Goal: Task Accomplishment & Management: Use online tool/utility

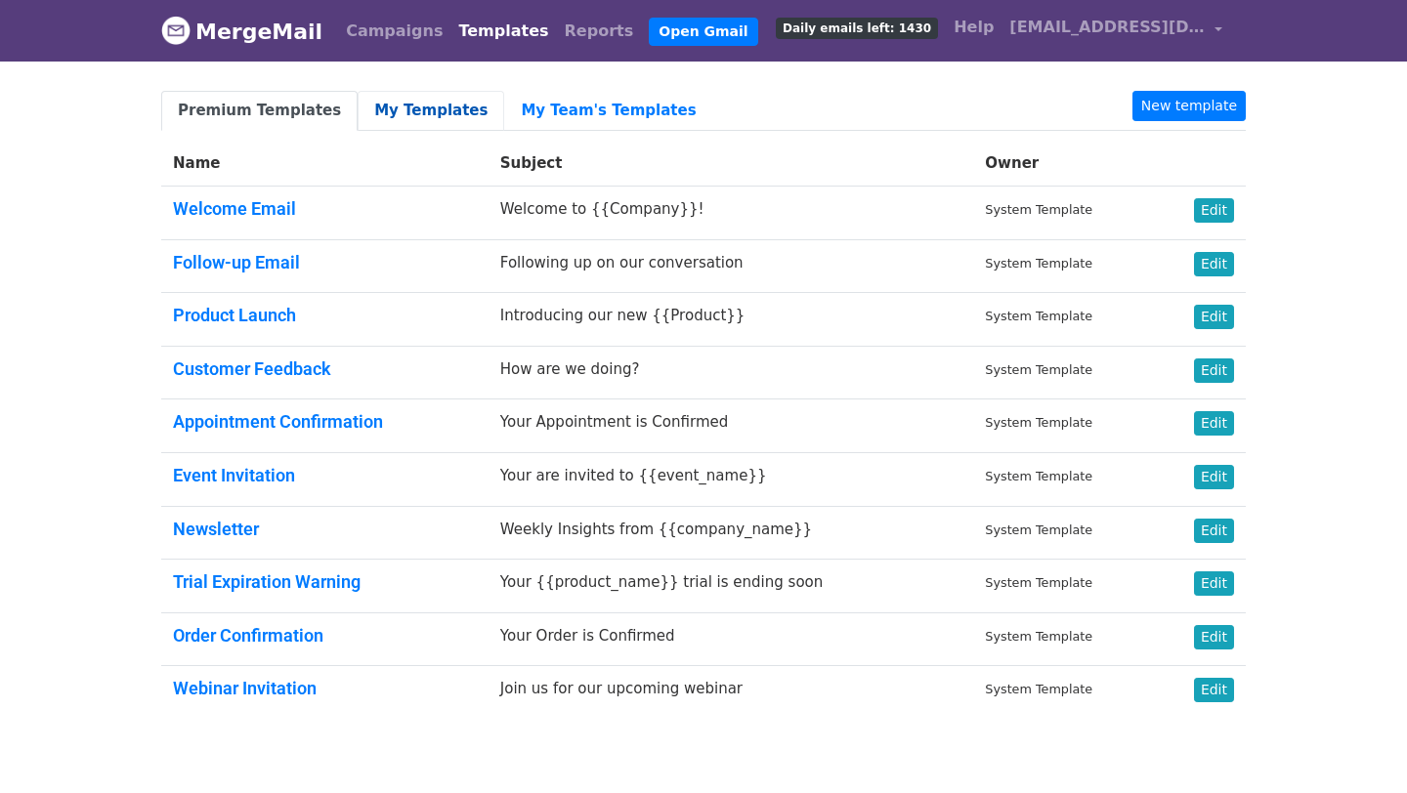
click at [395, 115] on link "My Templates" at bounding box center [431, 111] width 147 height 40
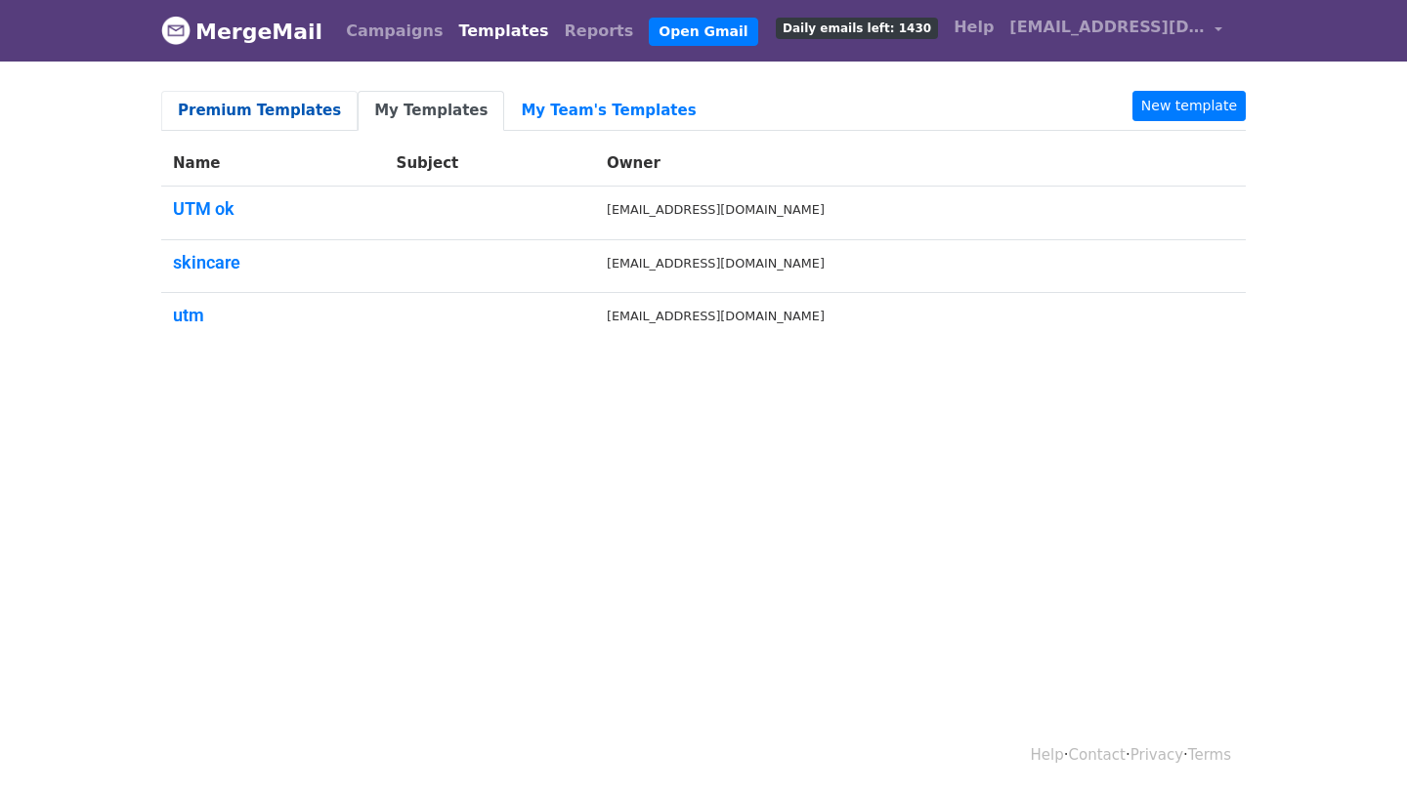
click at [247, 103] on link "Premium Templates" at bounding box center [259, 111] width 196 height 40
click at [385, 35] on link "Campaigns" at bounding box center [394, 31] width 112 height 39
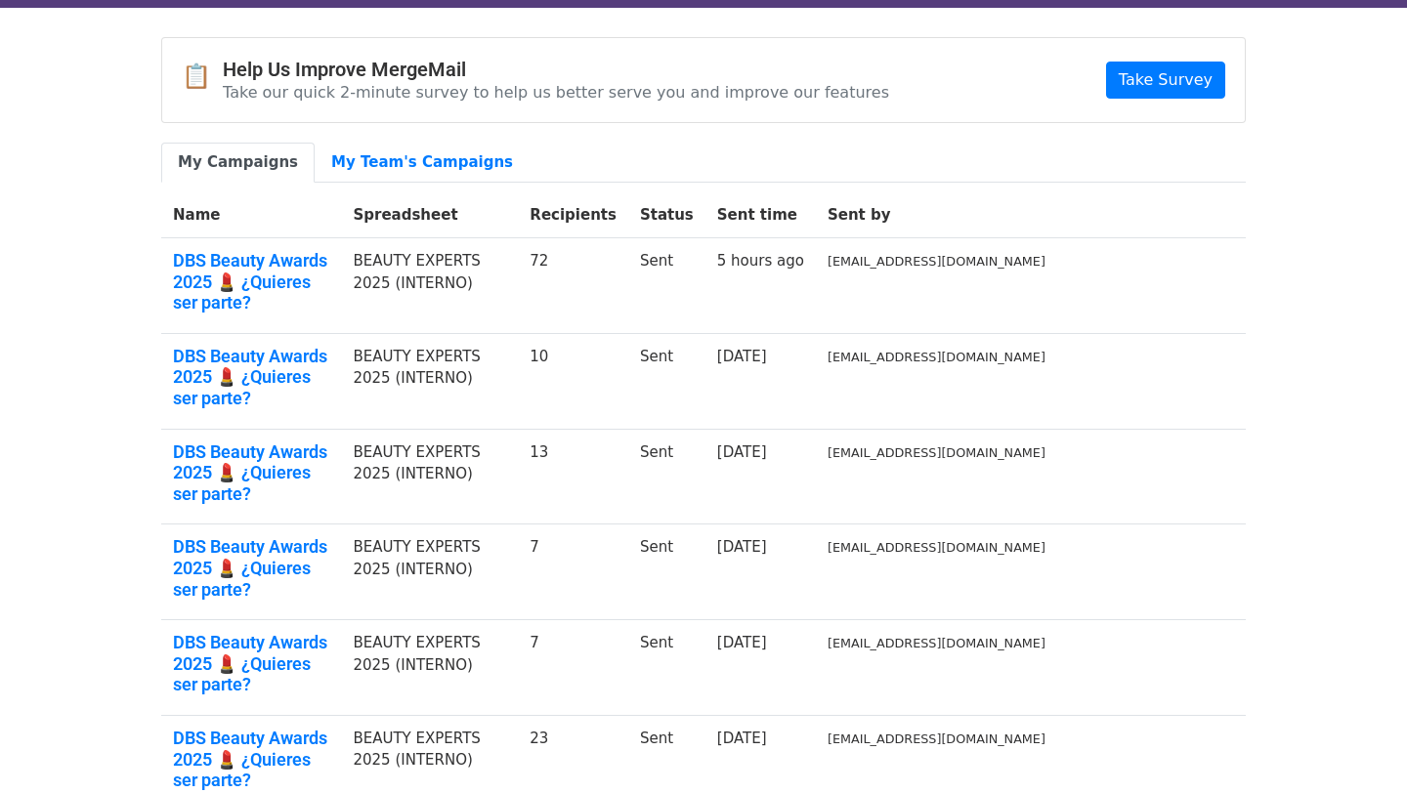
scroll to position [53, 0]
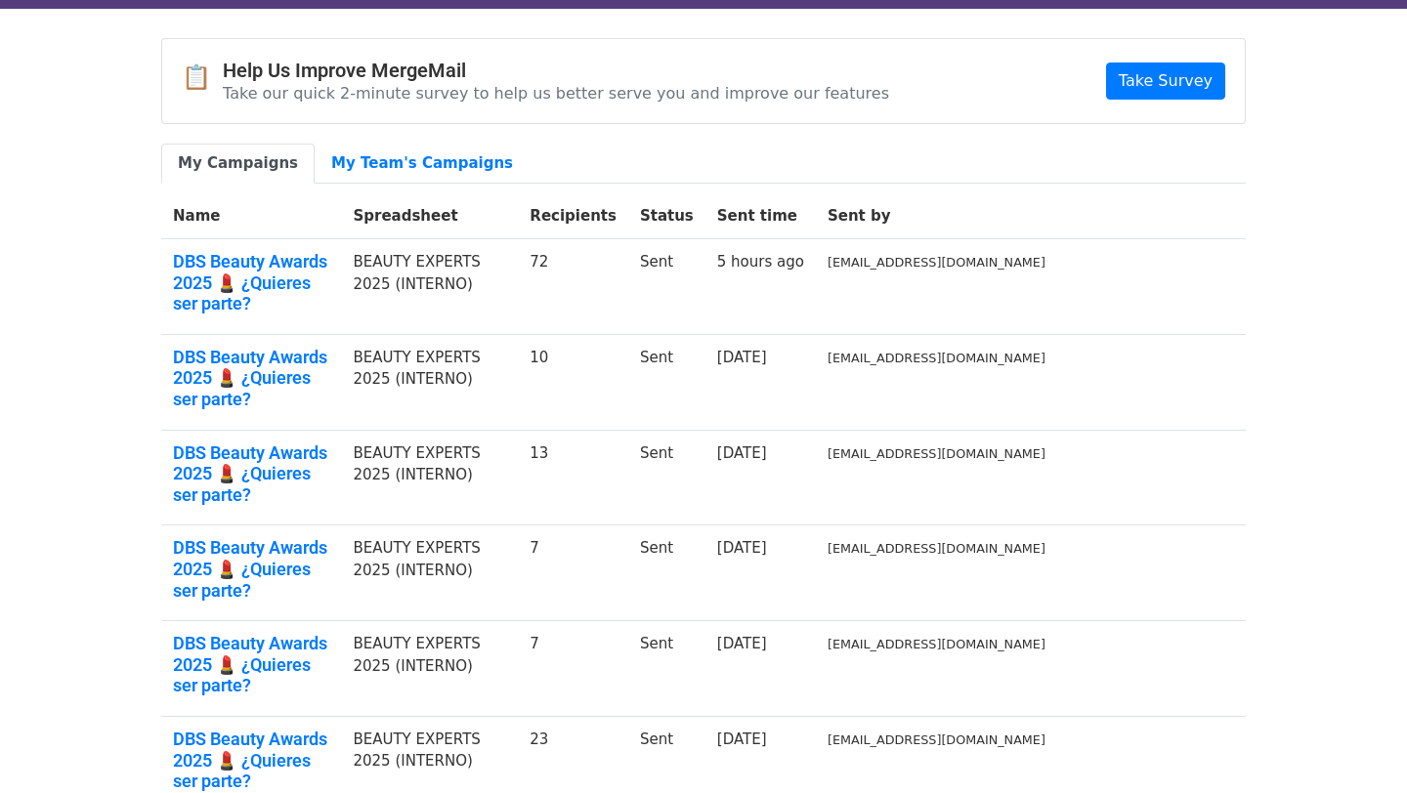
click at [518, 335] on td "BEAUTY EXPERTS 2025 (INTERNO)" at bounding box center [429, 382] width 177 height 96
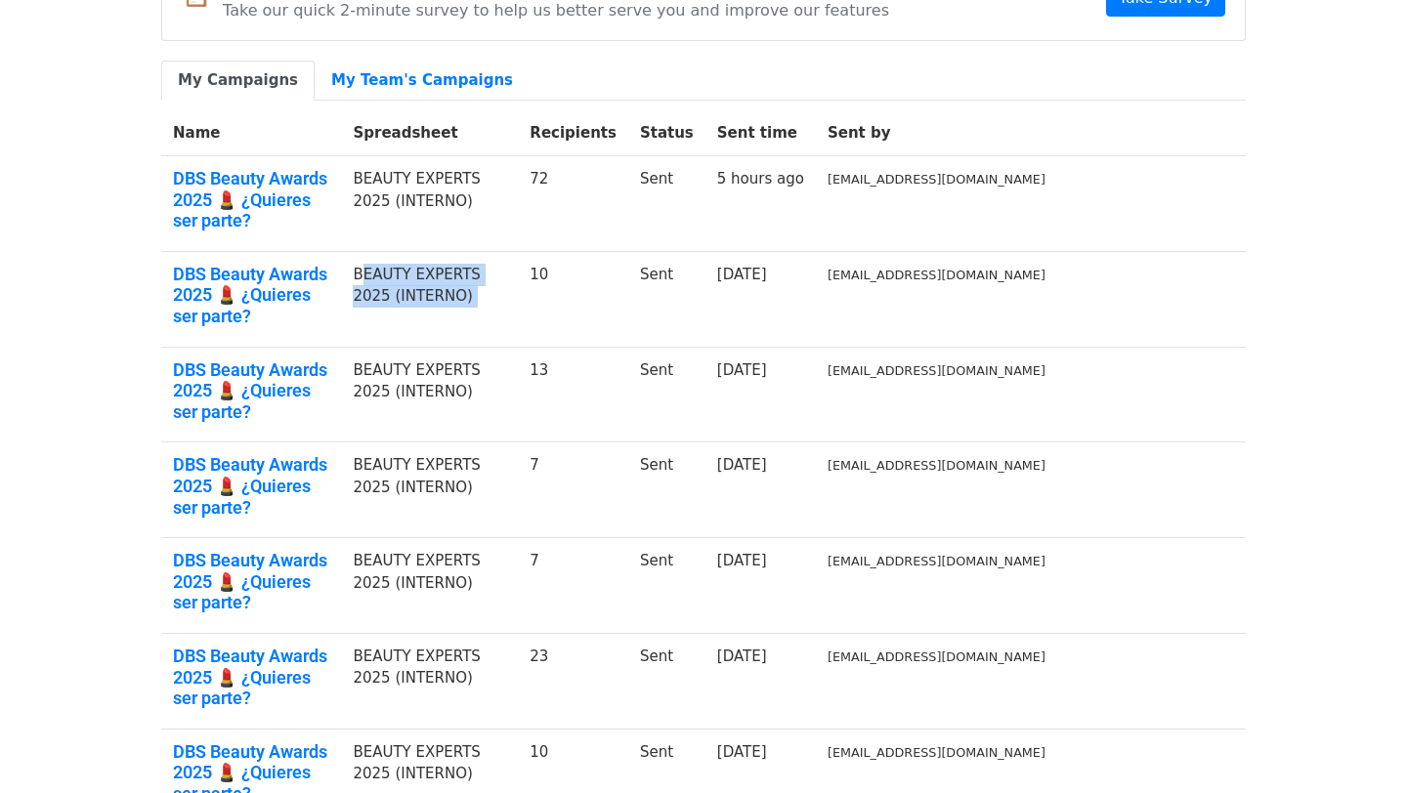
scroll to position [170, 0]
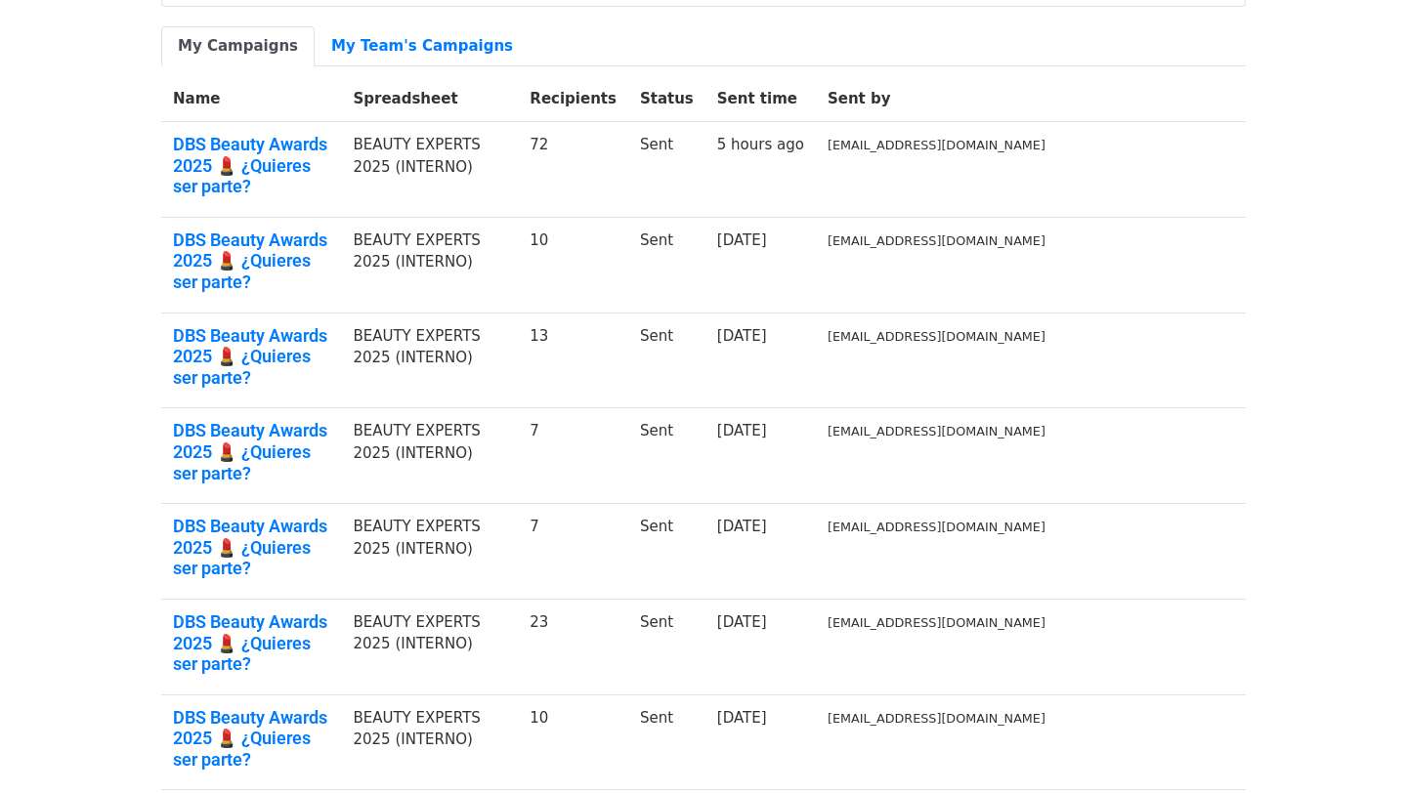
click at [706, 219] on td "Sent" at bounding box center [666, 265] width 77 height 96
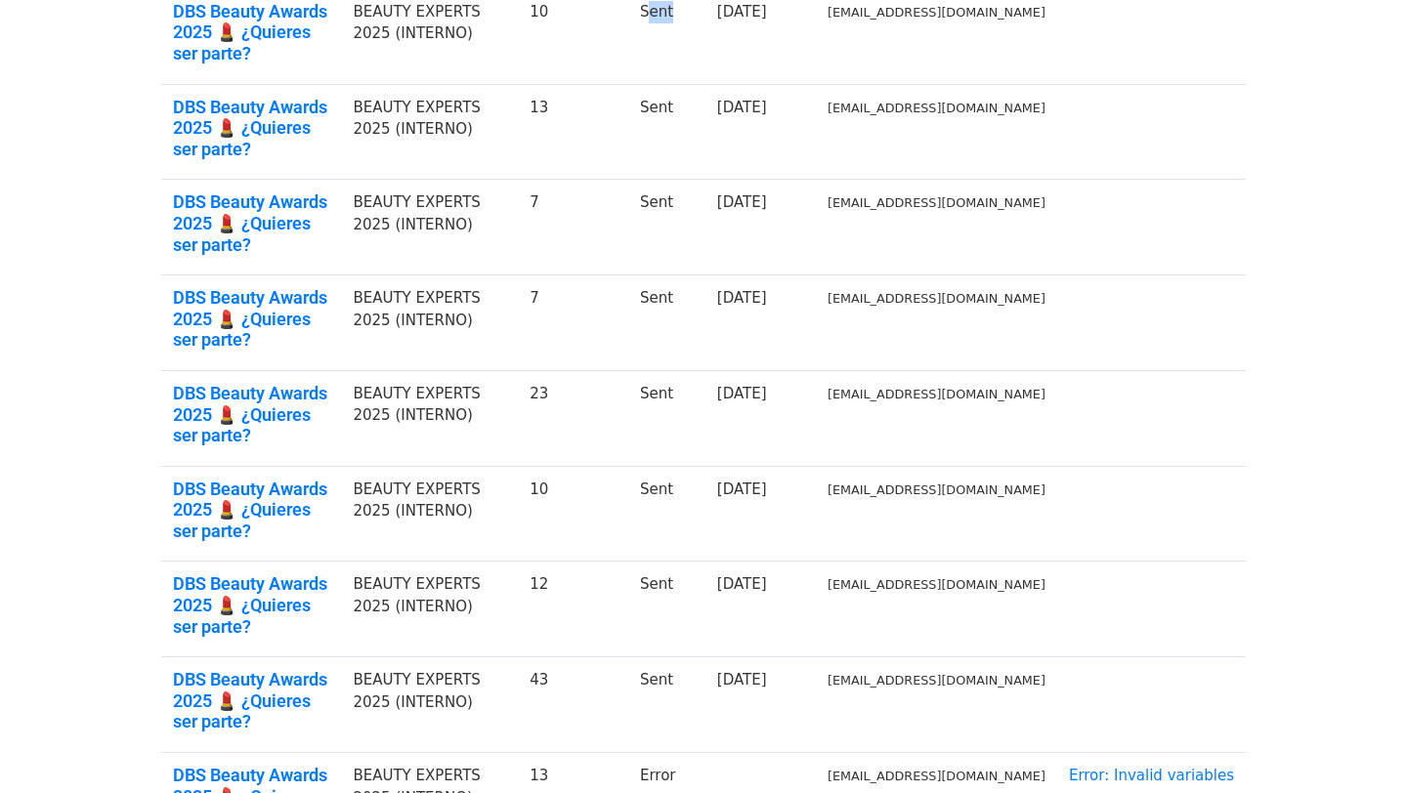
scroll to position [451, 0]
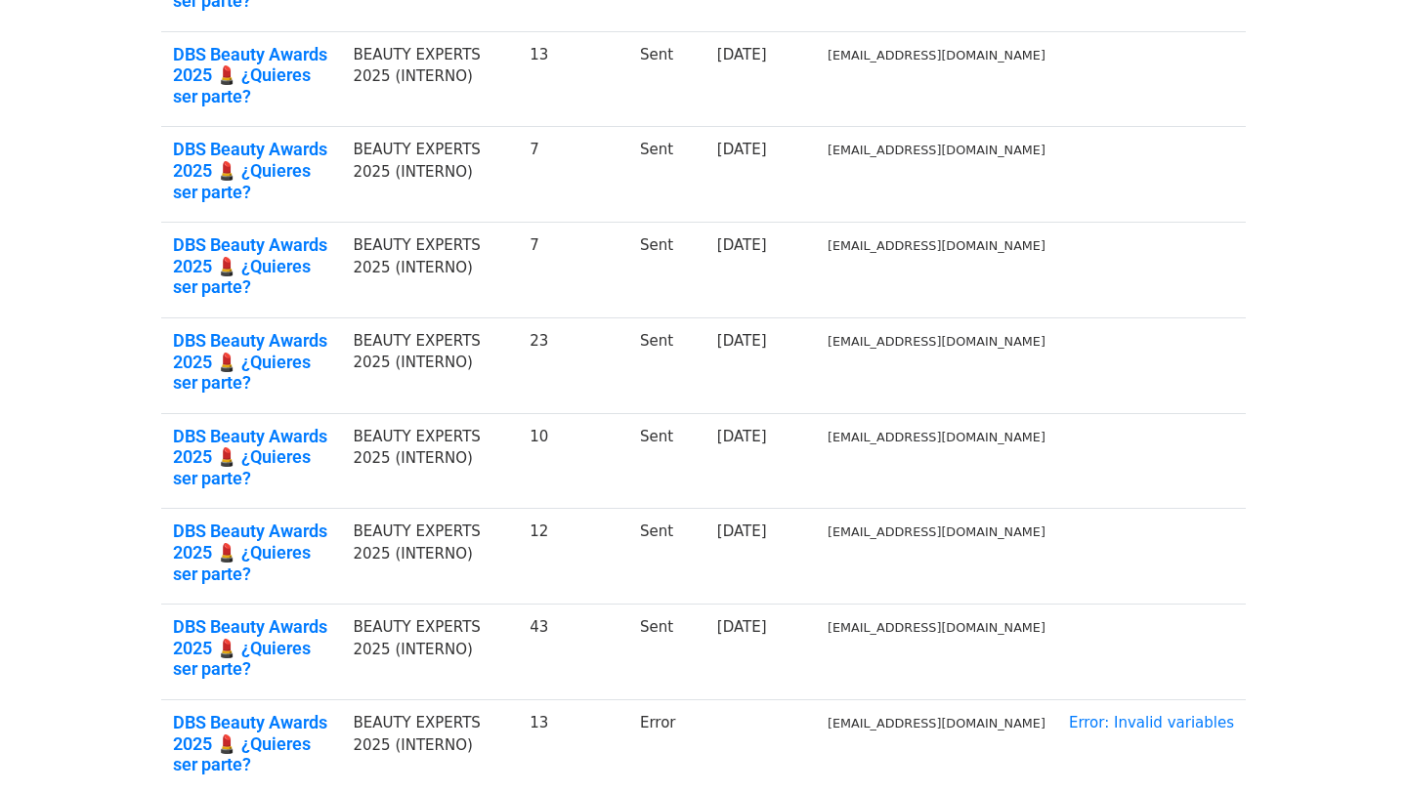
click at [706, 701] on td "Error" at bounding box center [666, 748] width 77 height 95
click at [288, 712] on link "DBS Beauty Awards 2025 💄 ¿Quieres ser parte?" at bounding box center [251, 744] width 156 height 64
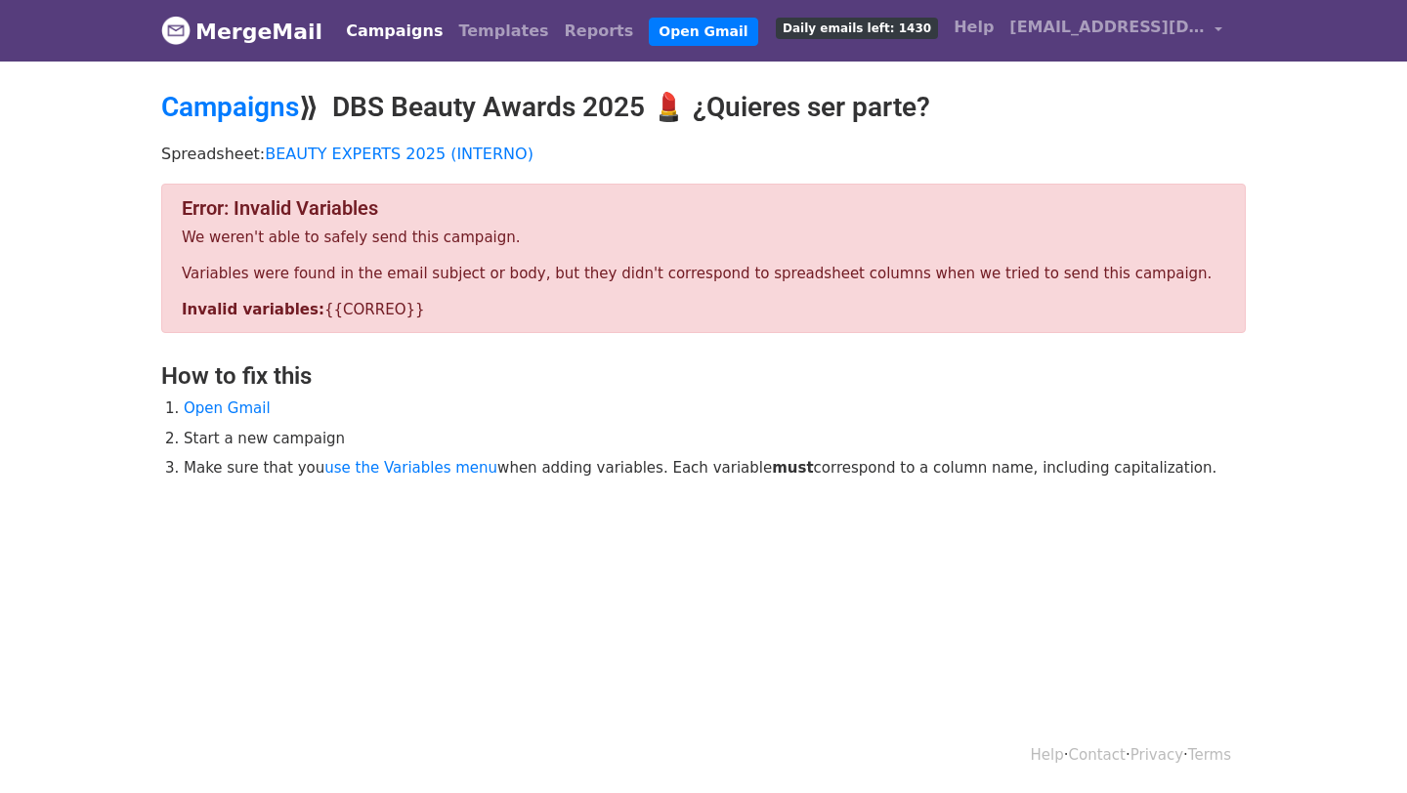
scroll to position [2, 0]
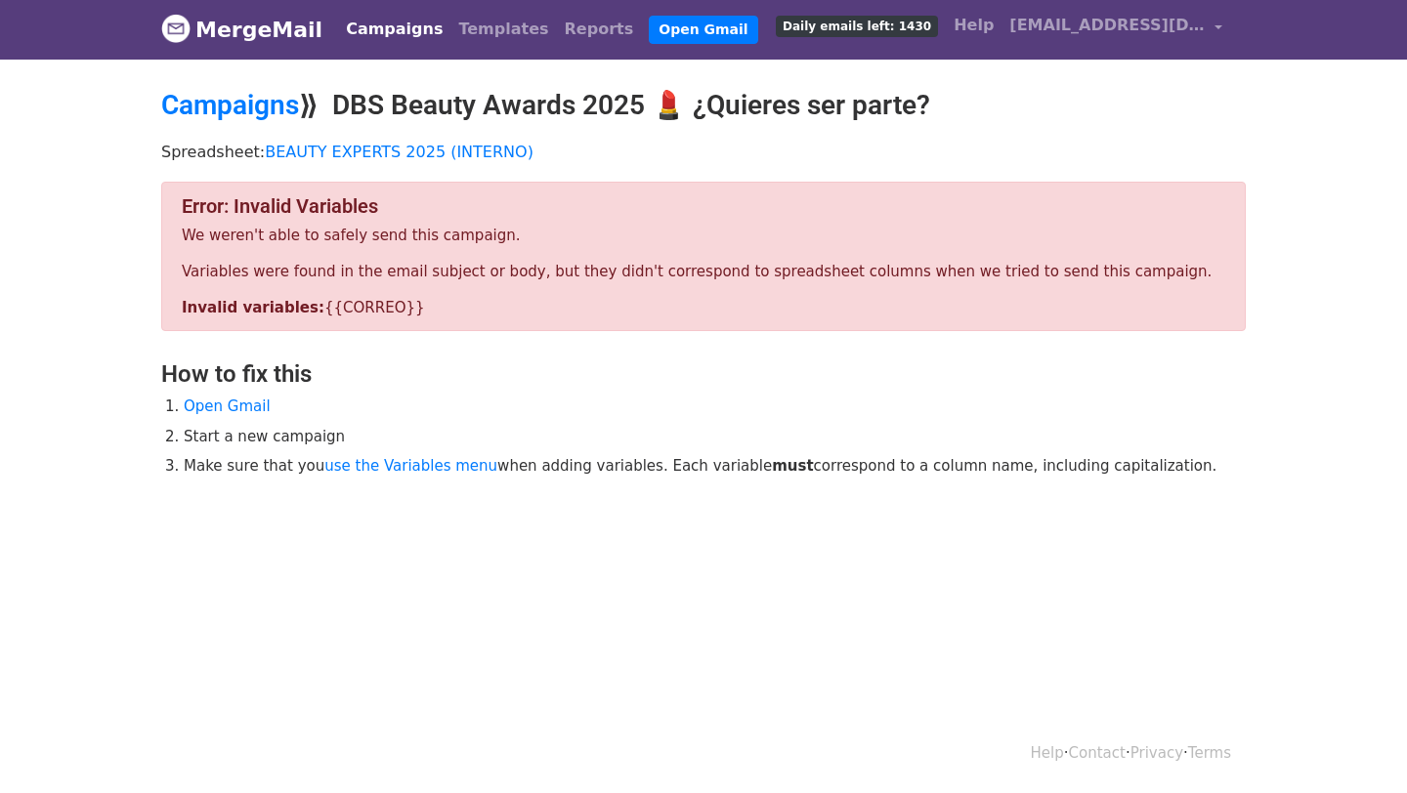
drag, startPoint x: 857, startPoint y: 576, endPoint x: 87, endPoint y: 129, distance: 890.1
click at [87, 129] on body "MergeMail Campaigns Templates Reports Open Gmail Daily emails left: 1430 Help […" at bounding box center [703, 307] width 1407 height 618
copy main "⟫ DBS Beauty Awards 2025 💄 ¿Quieres ser parte? Spreadsheet: BEAUTY EXPERTS 2025…"
click at [539, 327] on div "Error: Invalid Variables We weren't able to safely send this campaign. Variable…" at bounding box center [703, 257] width 1085 height 150
click at [531, 262] on p "Variables were found in the email subject or body, but they didn't correspond t…" at bounding box center [704, 272] width 1044 height 21
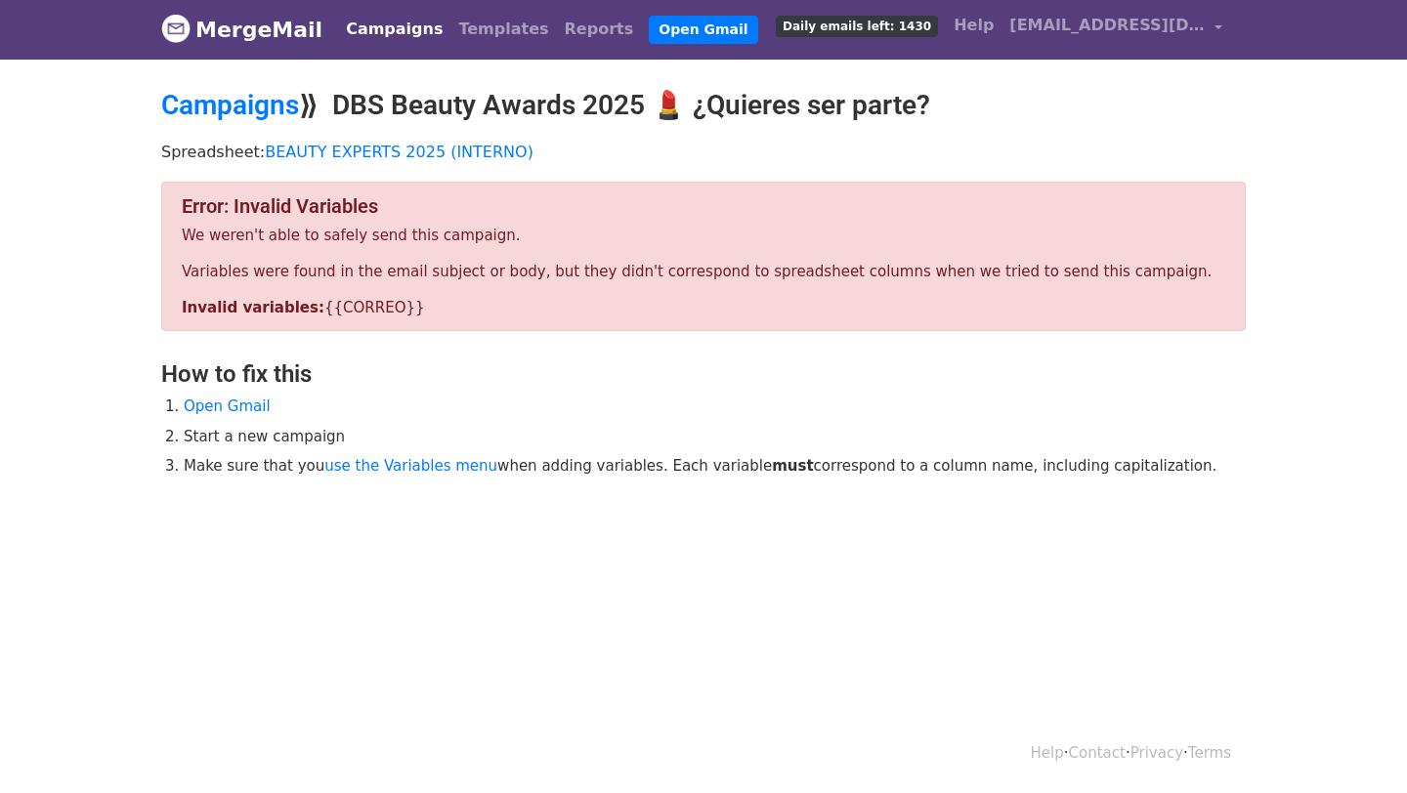
click at [286, 272] on p "Variables were found in the email subject or body, but they didn't correspond t…" at bounding box center [704, 272] width 1044 height 21
click at [334, 149] on link "BEAUTY EXPERTS 2025 (INTERNO)" at bounding box center [399, 152] width 269 height 19
click at [401, 471] on link "use the Variables menu" at bounding box center [410, 466] width 173 height 18
